Goal: Task Accomplishment & Management: Manage account settings

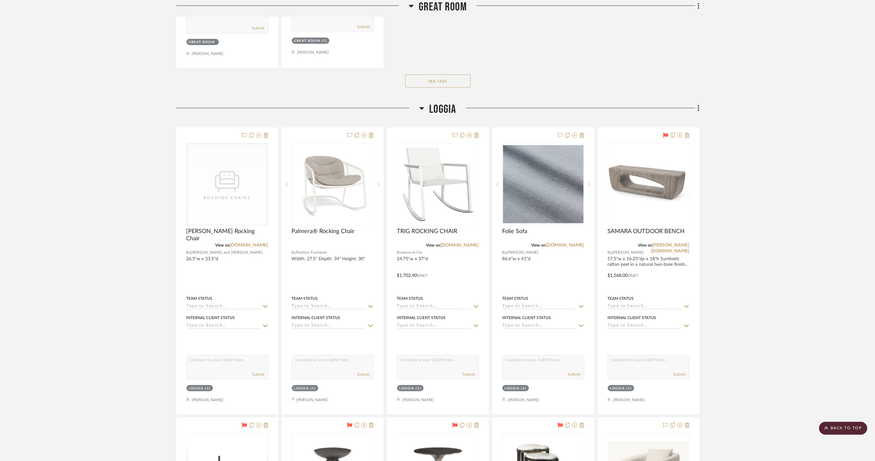
scroll to position [1852, 0]
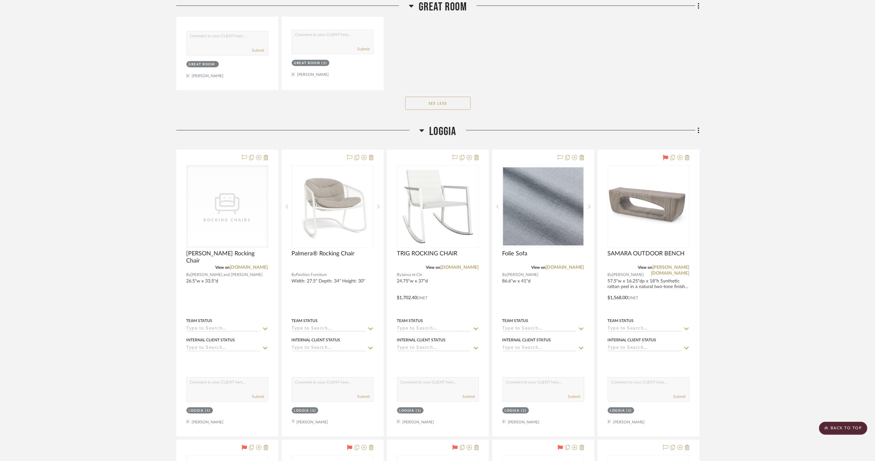
click at [439, 131] on span "Loggia" at bounding box center [442, 132] width 27 height 14
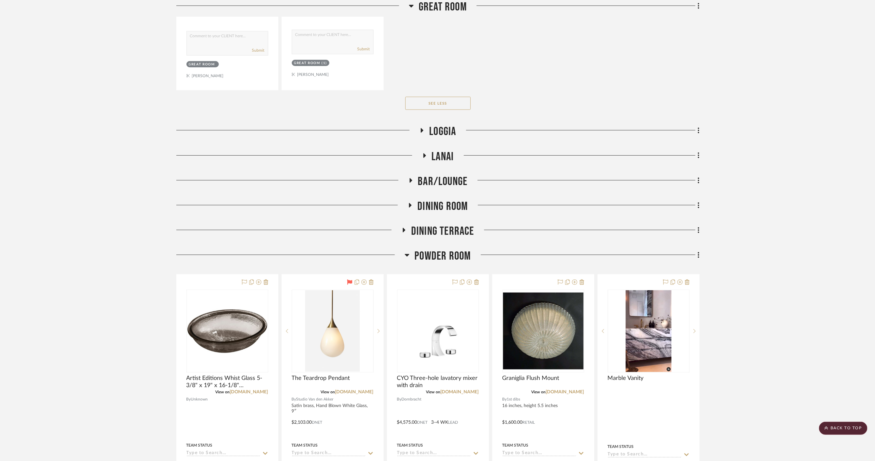
click at [427, 9] on span "Great Room" at bounding box center [442, 7] width 48 height 14
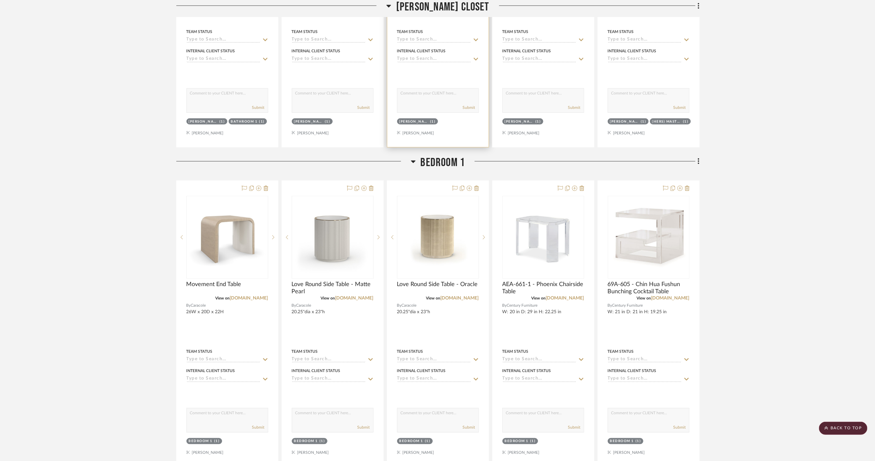
scroll to position [1930, 0]
click at [429, 7] on span "[PERSON_NAME] Closet" at bounding box center [442, 7] width 93 height 14
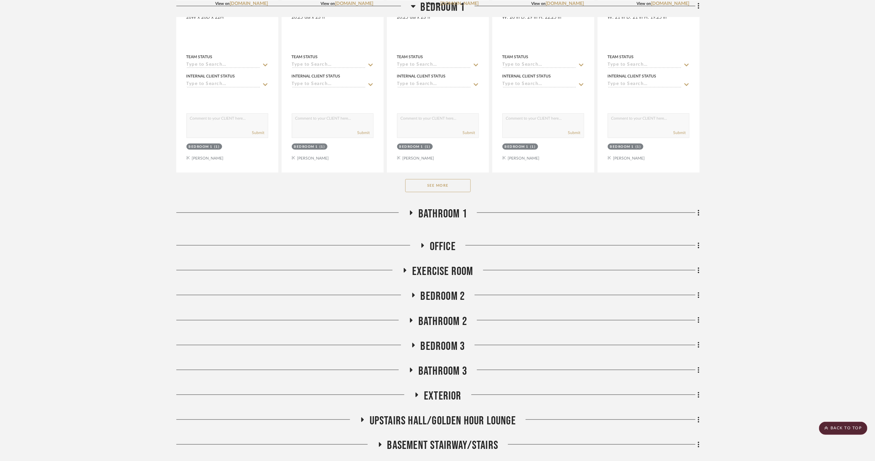
click at [428, 6] on span "Bedroom 1" at bounding box center [442, 7] width 44 height 14
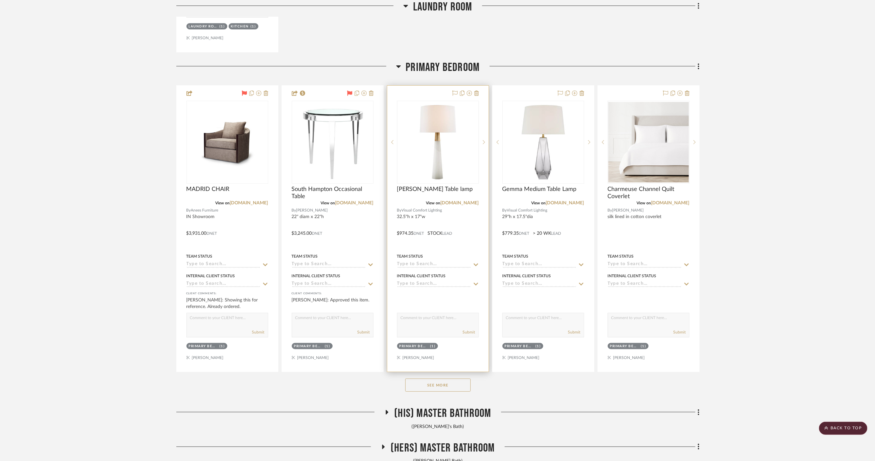
scroll to position [1652, 0]
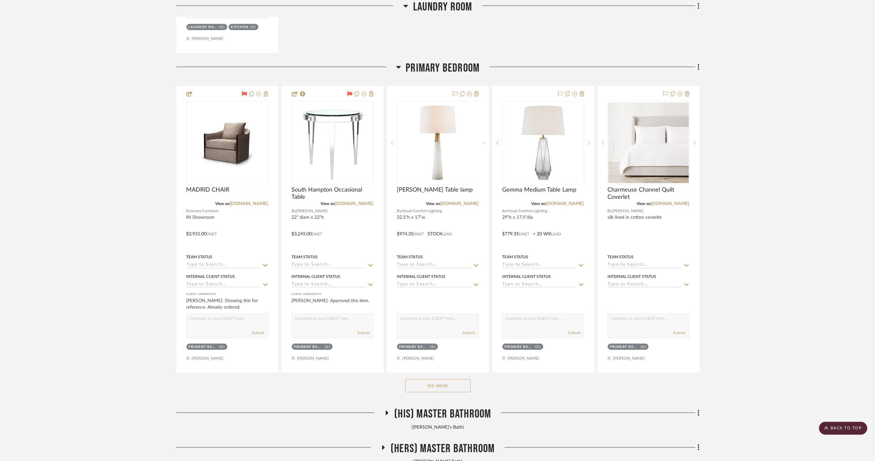
drag, startPoint x: 425, startPoint y: 66, endPoint x: 425, endPoint y: 55, distance: 11.1
click at [425, 66] on span "Primary Bedroom" at bounding box center [443, 68] width 74 height 14
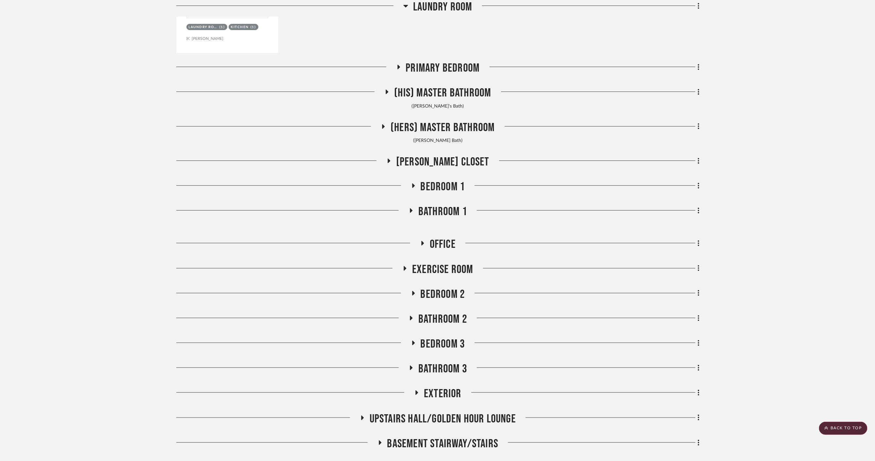
drag, startPoint x: 426, startPoint y: 15, endPoint x: 426, endPoint y: 6, distance: 8.8
click at [426, 11] on div "Laundry Room" at bounding box center [437, 8] width 523 height 17
click at [426, 6] on span "Laundry Room" at bounding box center [442, 7] width 59 height 14
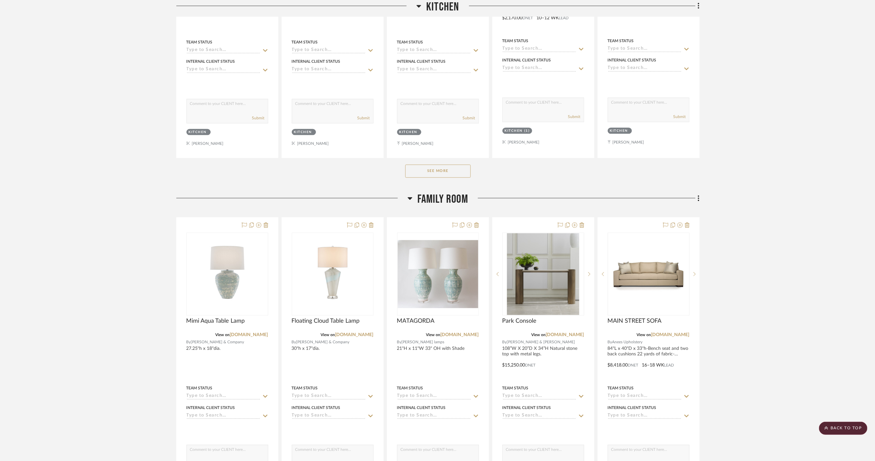
click at [433, 195] on span "Family Room" at bounding box center [442, 199] width 51 height 14
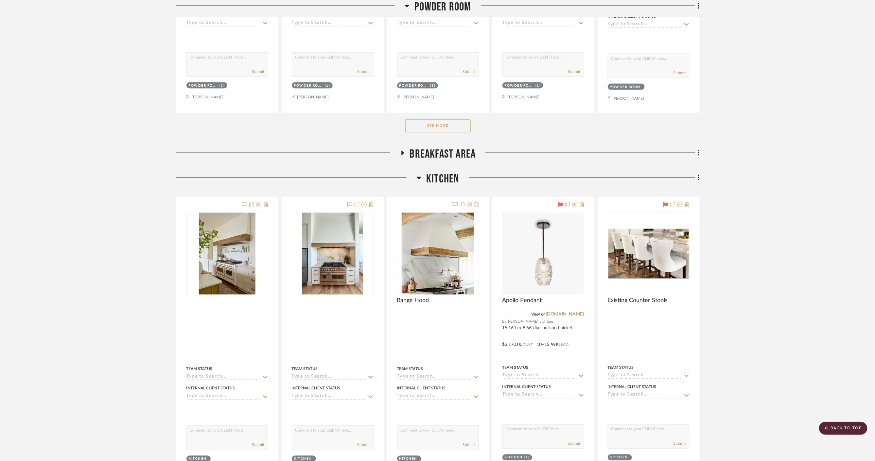
click at [434, 174] on span "Kitchen" at bounding box center [442, 179] width 33 height 14
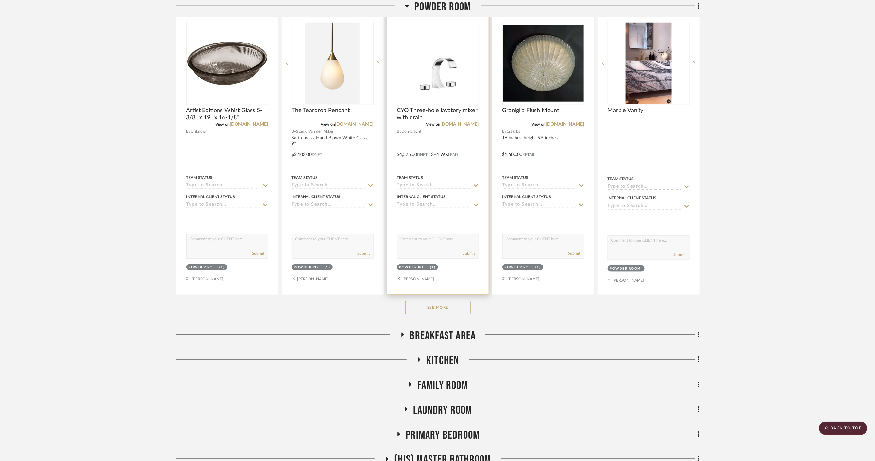
scroll to position [201, 0]
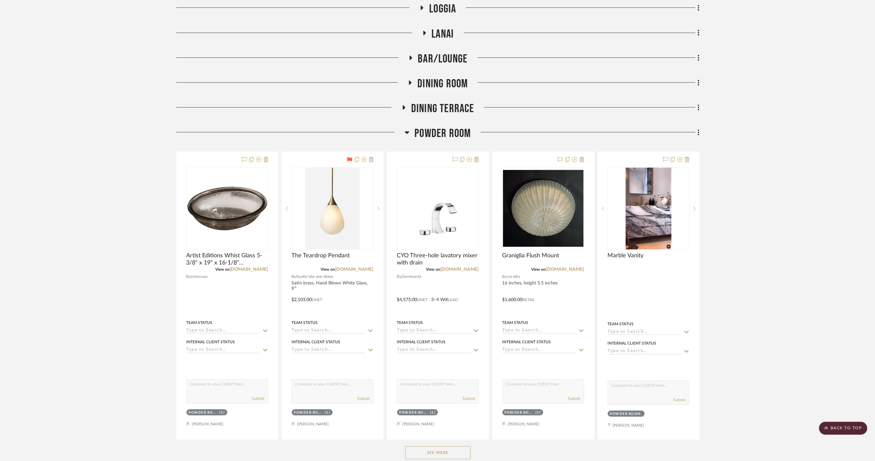
click at [435, 138] on span "Powder Room" at bounding box center [442, 134] width 56 height 14
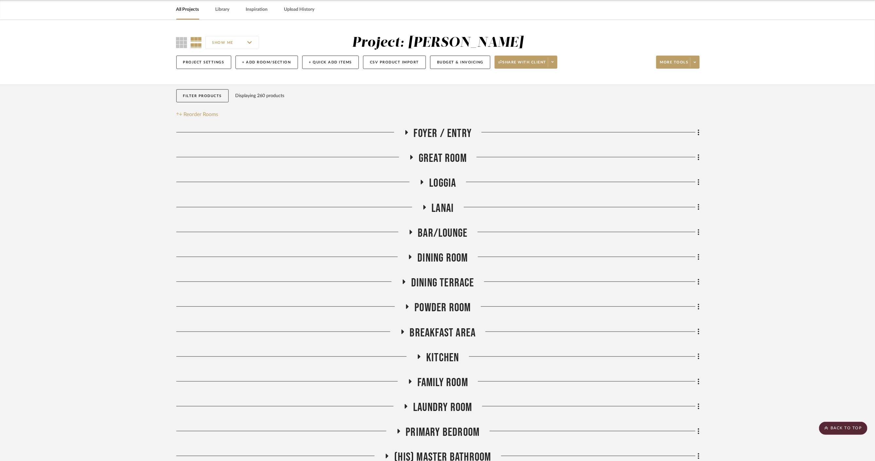
scroll to position [0, 0]
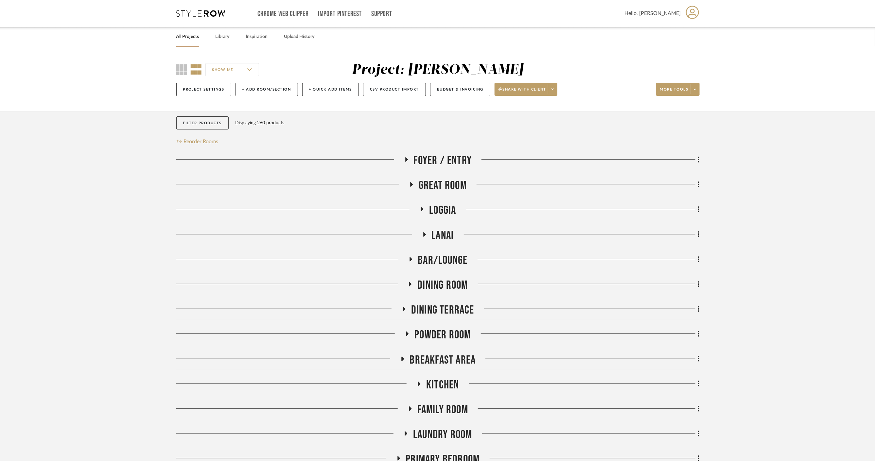
click at [443, 183] on span "Great Room" at bounding box center [442, 186] width 48 height 14
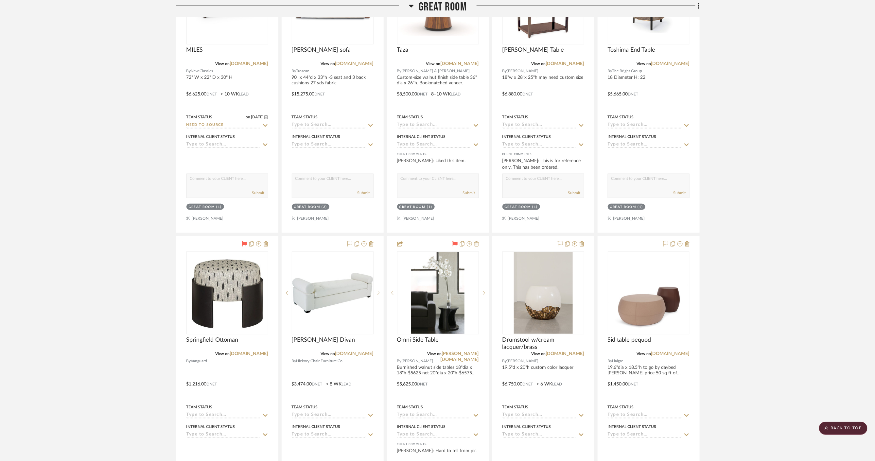
scroll to position [254, 0]
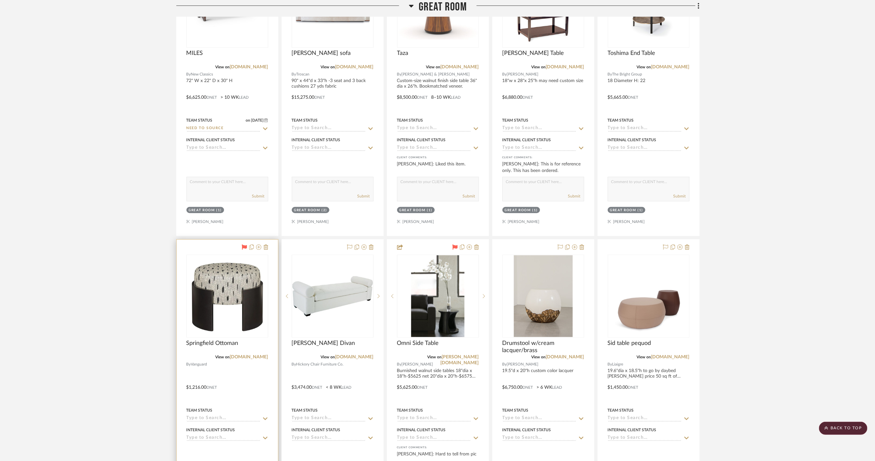
click at [216, 382] on div at bounding box center [227, 383] width 101 height 286
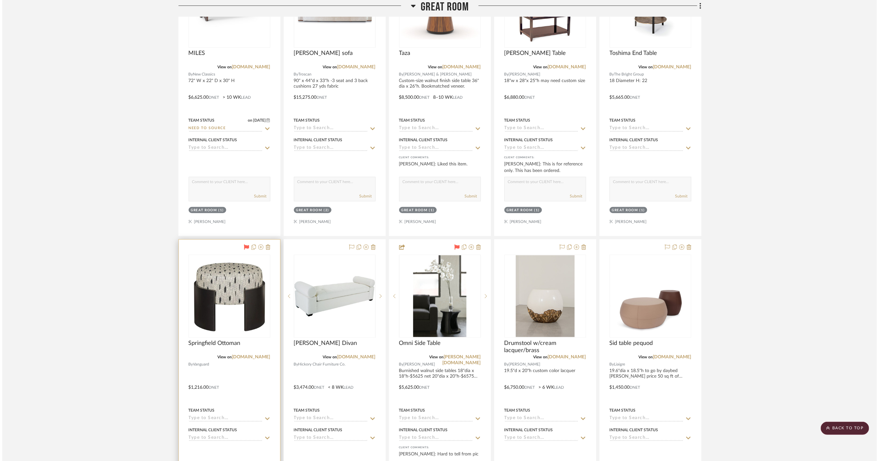
scroll to position [0, 0]
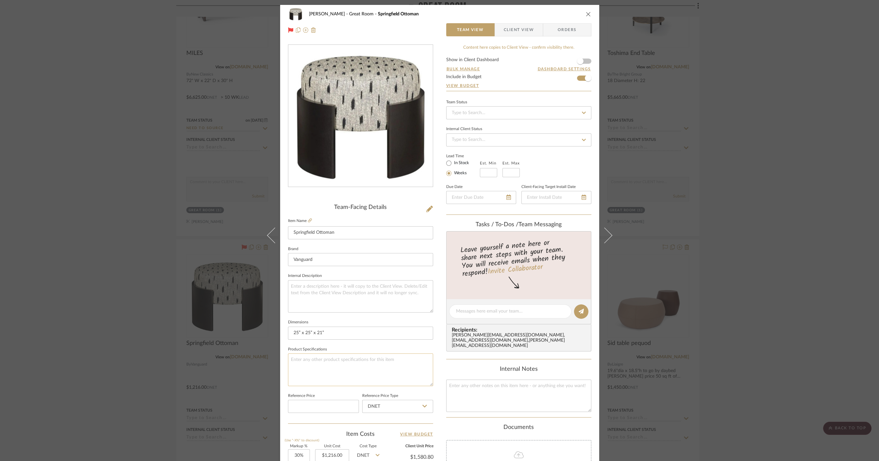
click at [379, 359] on textarea at bounding box center [360, 369] width 145 height 32
type textarea "N"
type textarea "No stock available until end of Januray"
click at [431, 347] on fieldset "Product Specifications No stock available until end of Januray" at bounding box center [360, 365] width 145 height 41
click at [361, 359] on textarea "No stock available until end of Januray" at bounding box center [360, 369] width 145 height 32
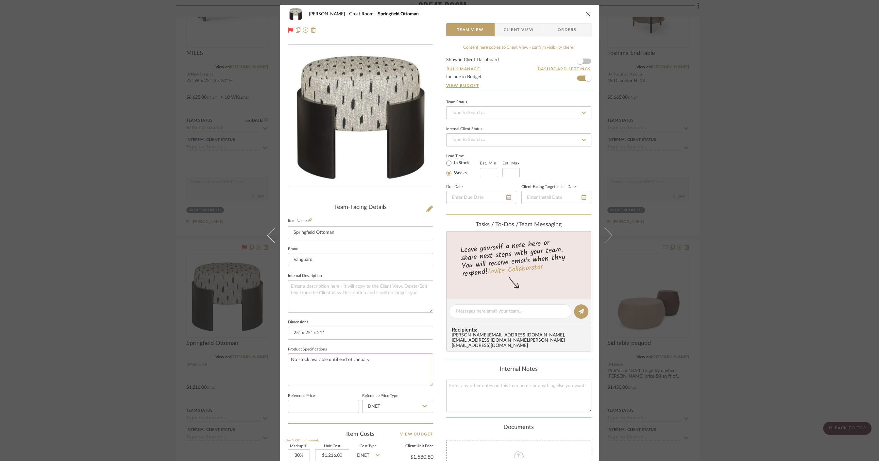
click at [381, 357] on textarea "No stock available until end of January" at bounding box center [360, 369] width 145 height 32
type textarea "No stock available until end of January"
click at [491, 170] on input at bounding box center [488, 172] width 17 height 9
click at [517, 171] on sr-operation-status-container "Lead Time In Stock Weeks Est. Min Est. Max" at bounding box center [487, 165] width 83 height 24
click at [486, 171] on input at bounding box center [488, 172] width 17 height 9
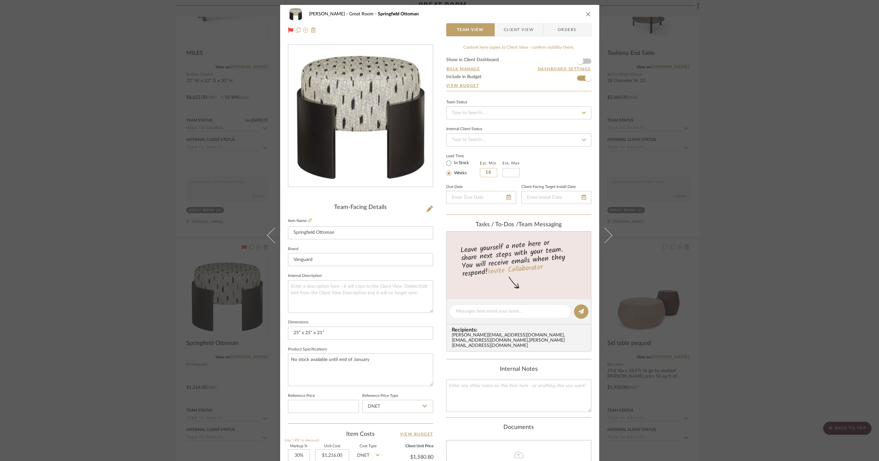
type input "16"
drag, startPoint x: 541, startPoint y: 175, endPoint x: 566, endPoint y: 173, distance: 24.6
click at [541, 175] on div "Lead Time In Stock Weeks Est. Min 16 Est. Max" at bounding box center [518, 165] width 145 height 26
click at [733, 171] on div "Cawley Gillon Great Room Springfield Ottoman Team View Client View Orders Team-…" at bounding box center [439, 230] width 879 height 461
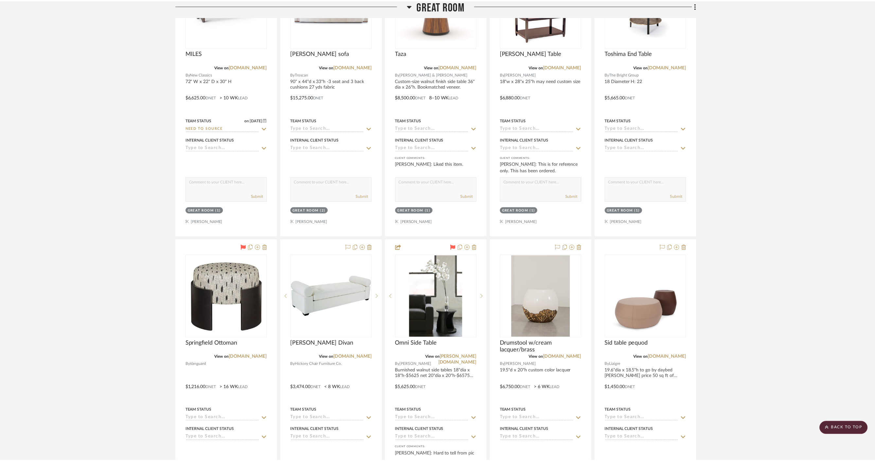
scroll to position [254, 0]
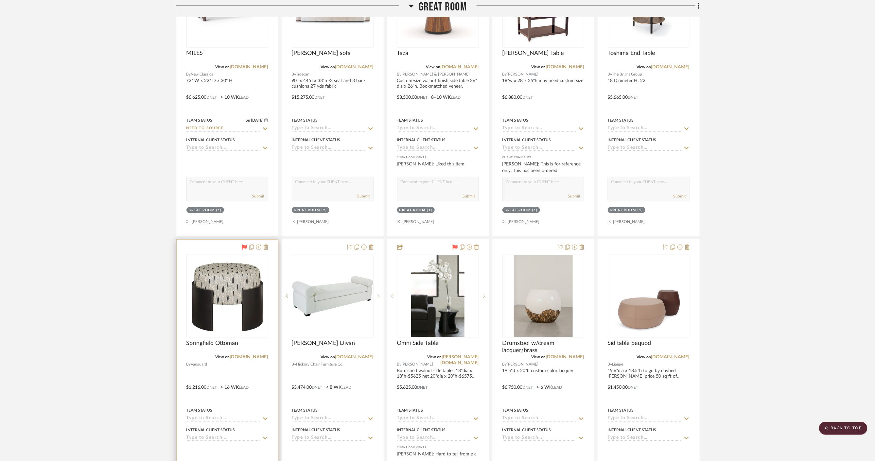
click at [265, 375] on div at bounding box center [227, 383] width 101 height 286
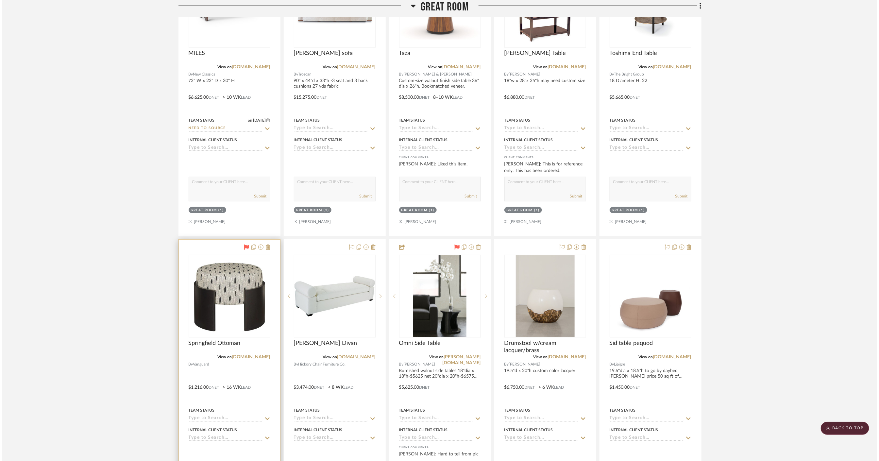
scroll to position [0, 0]
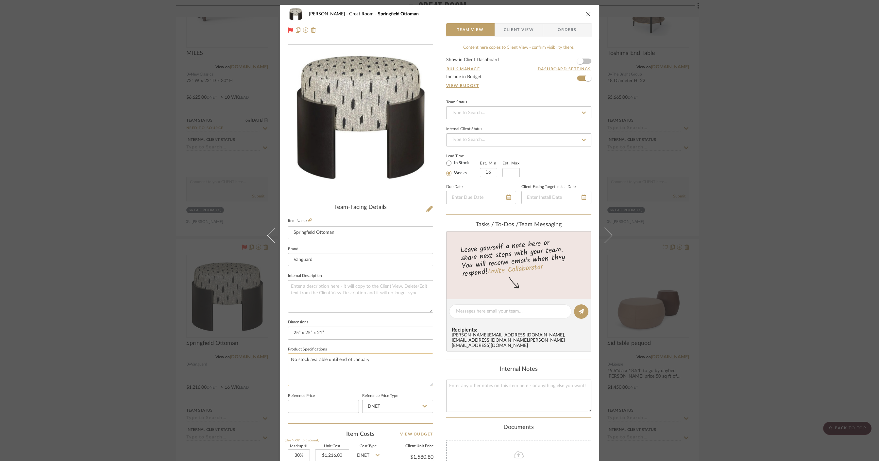
click at [324, 361] on textarea "No stock available until end of January" at bounding box center [360, 369] width 145 height 32
click at [324, 360] on textarea "No stock available until end of January" at bounding box center [360, 369] width 145 height 32
click at [324, 361] on textarea "No stock available until end of January" at bounding box center [360, 369] width 145 height 32
click at [329, 295] on textarea at bounding box center [360, 296] width 145 height 32
paste textarea "No stock available until end of January"
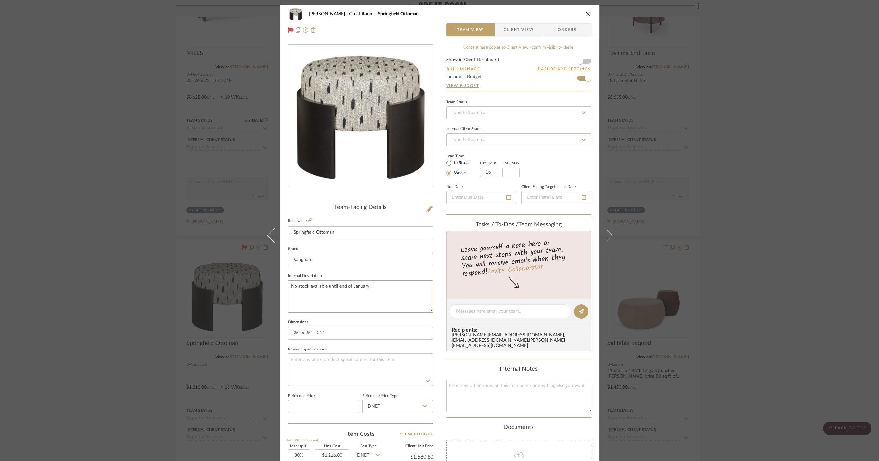
type textarea "No stock available until end of January"
click at [324, 314] on sr-form-field "Internal Description No stock available until end of January" at bounding box center [360, 294] width 145 height 46
click at [215, 311] on div "Cawley Gillon Great Room Springfield Ottoman Team View Client View Orders Team-…" at bounding box center [439, 230] width 879 height 461
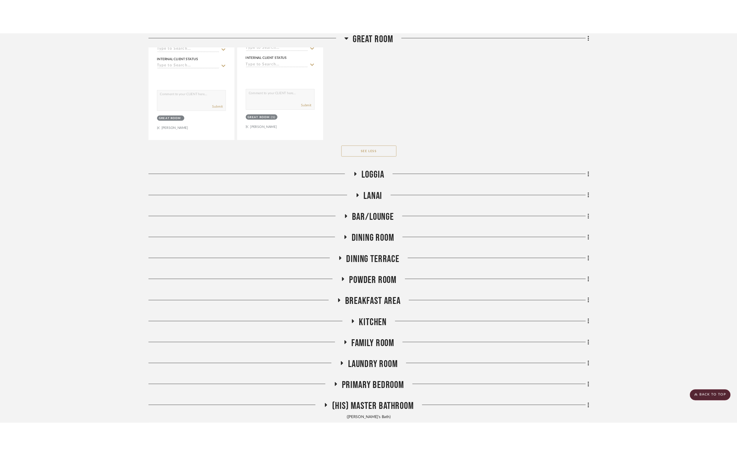
scroll to position [1852, 0]
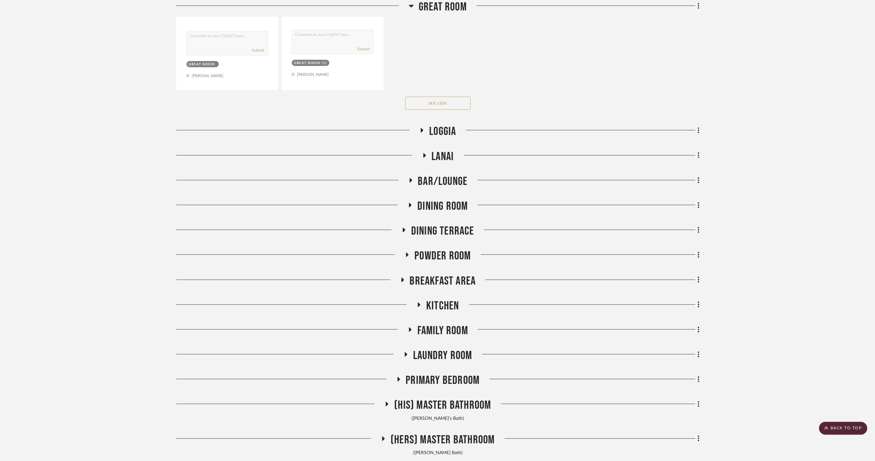
click at [440, 127] on span "Loggia" at bounding box center [442, 132] width 27 height 14
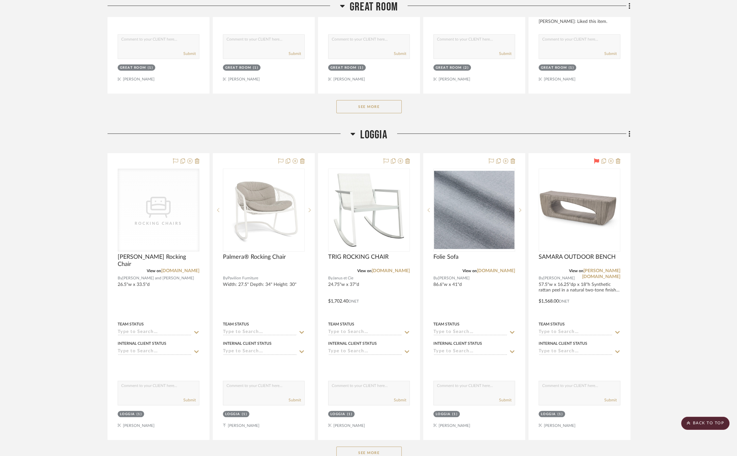
scroll to position [400, 0]
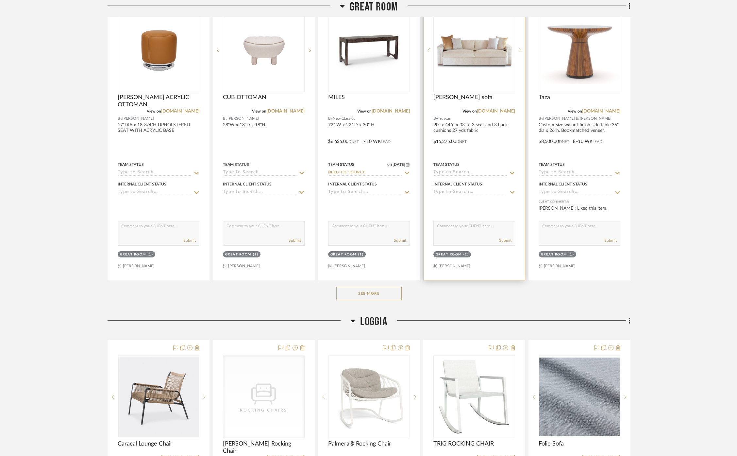
scroll to position [254, 0]
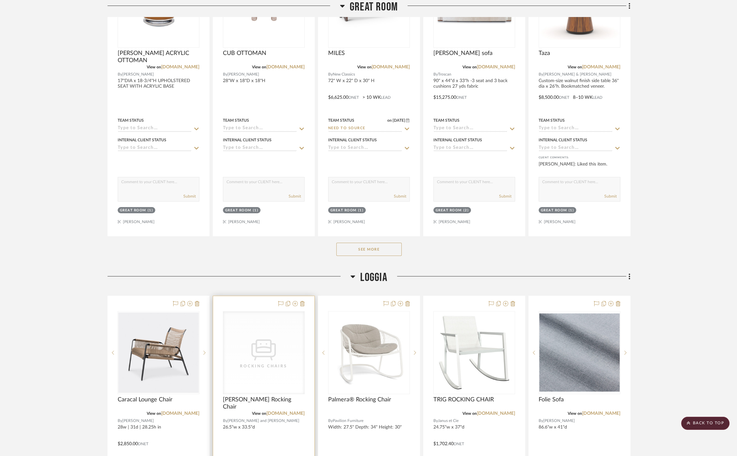
click at [288, 420] on div at bounding box center [263, 439] width 101 height 286
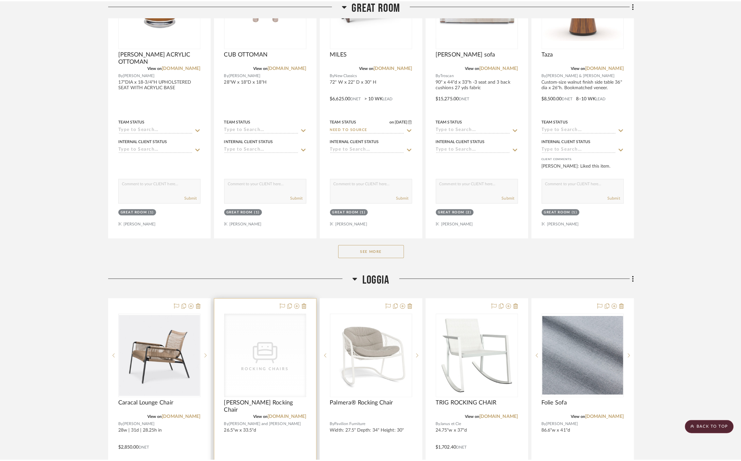
scroll to position [0, 0]
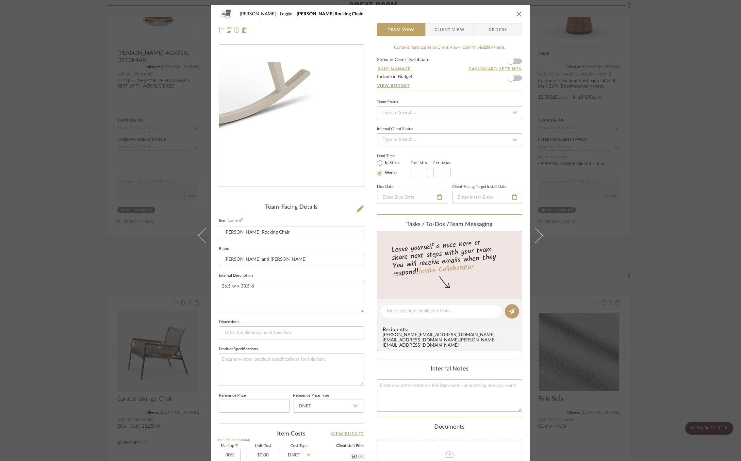
click at [323, 152] on img "0" at bounding box center [291, 116] width 145 height 109
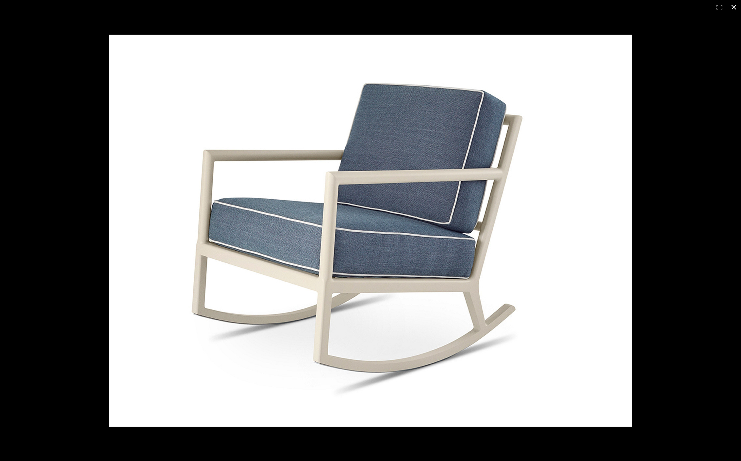
click at [78, 211] on div at bounding box center [370, 230] width 741 height 461
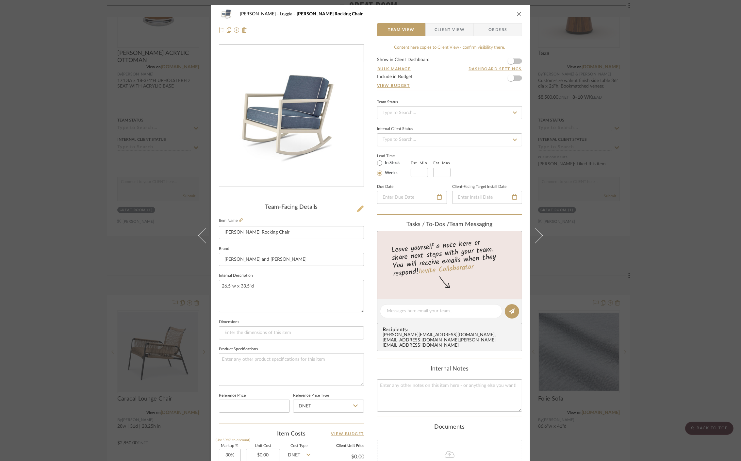
click at [357, 211] on icon at bounding box center [360, 209] width 7 height 7
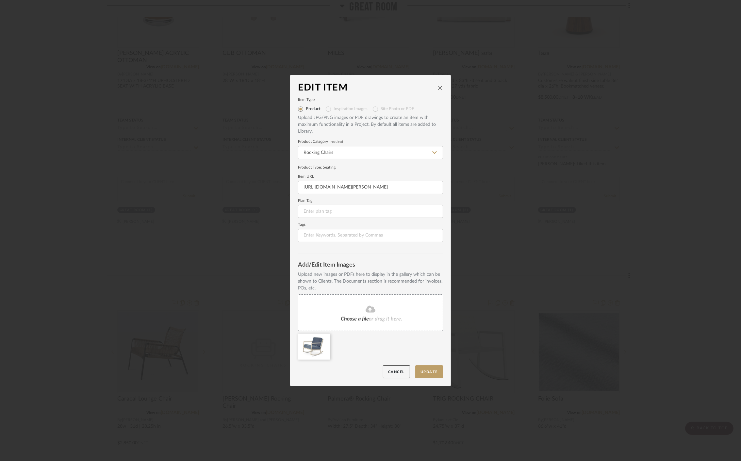
drag, startPoint x: 543, startPoint y: 301, endPoint x: 530, endPoint y: 298, distance: 14.0
click at [542, 301] on div "Edit Item Item Type Product Inspiration Images Site Photo or PDF Upload JPG/PNG…" at bounding box center [370, 230] width 741 height 461
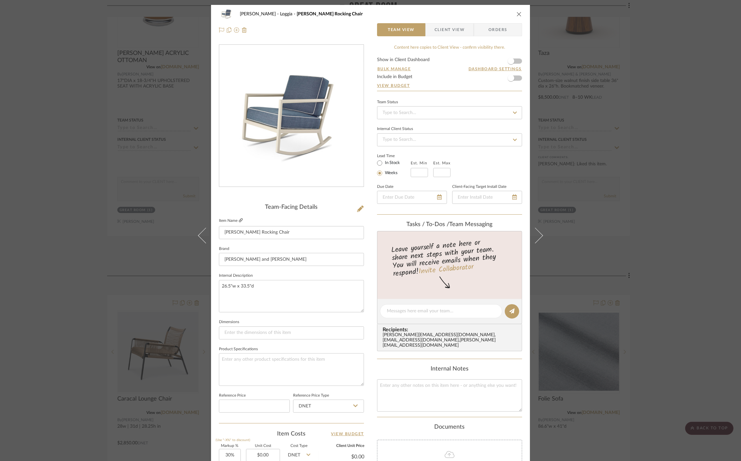
click at [239, 221] on icon at bounding box center [241, 220] width 4 height 4
click at [357, 207] on icon at bounding box center [360, 209] width 7 height 7
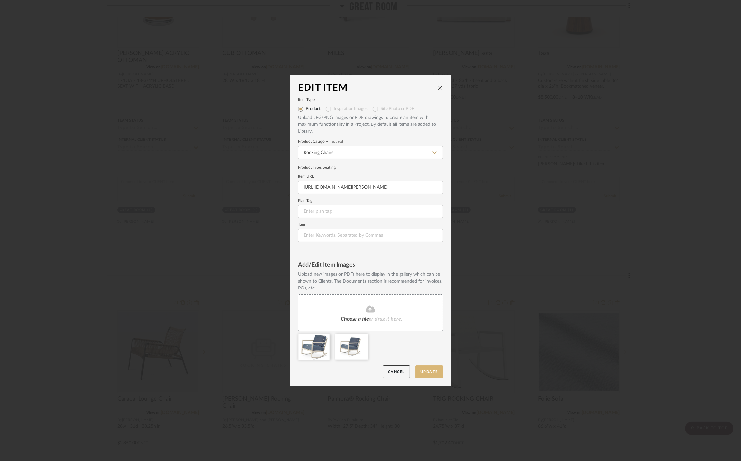
click at [419, 369] on button "Update" at bounding box center [430, 372] width 28 height 13
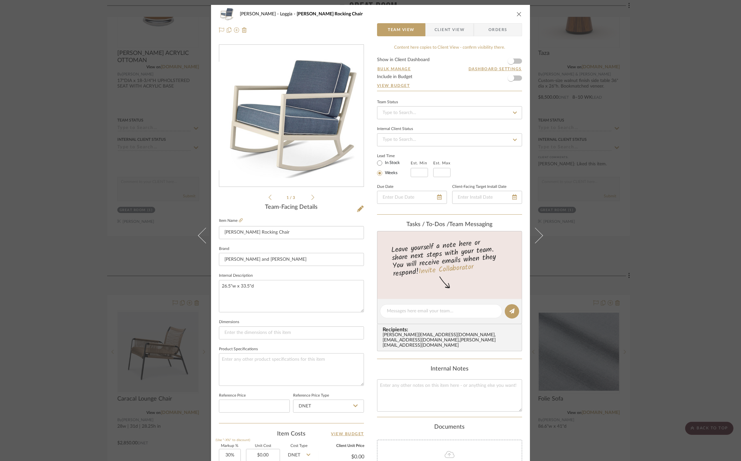
click at [615, 332] on div "Cawley Gillon Loggia deCamp Rocking Chair Team View Client View Orders 1 / 3 Te…" at bounding box center [370, 230] width 741 height 461
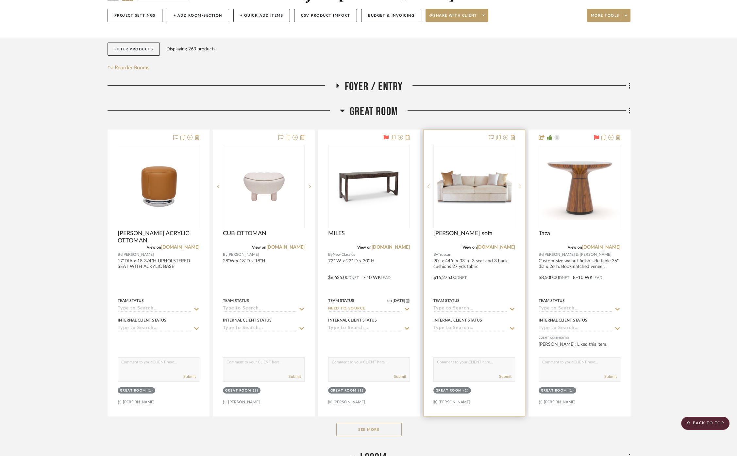
scroll to position [73, 0]
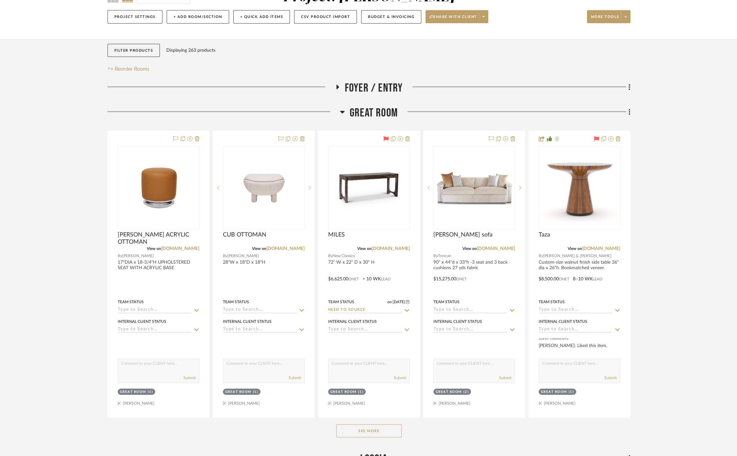
click at [376, 428] on button "See More" at bounding box center [368, 430] width 65 height 13
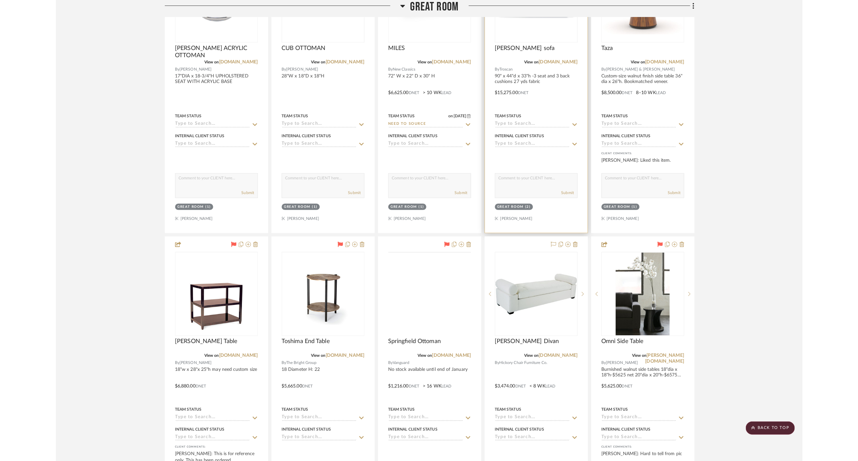
scroll to position [181, 0]
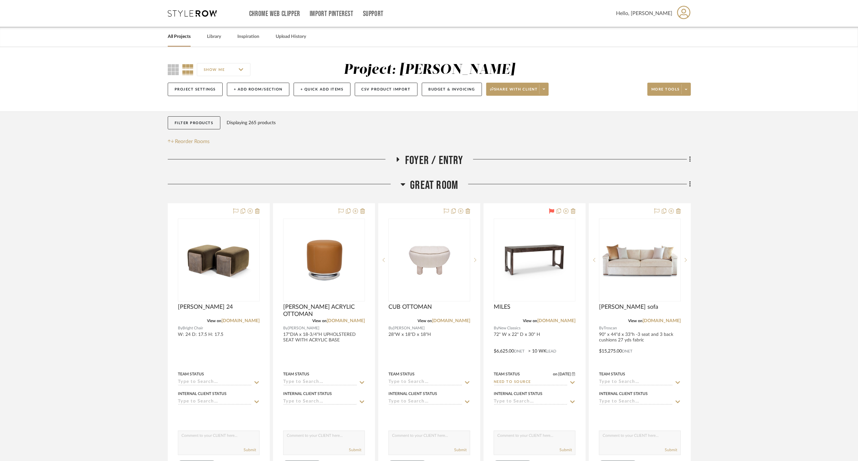
click at [436, 187] on span "Great Room" at bounding box center [434, 186] width 48 height 14
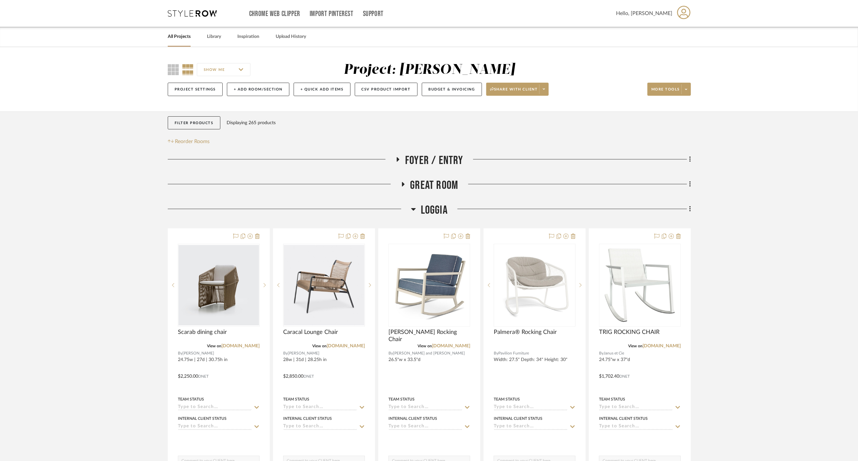
click at [436, 187] on span "Great Room" at bounding box center [434, 186] width 48 height 14
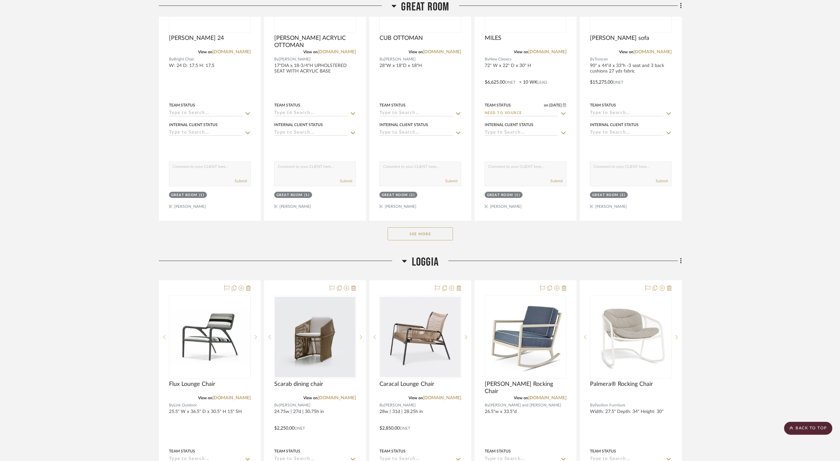
scroll to position [181, 0]
